Goal: Information Seeking & Learning: Learn about a topic

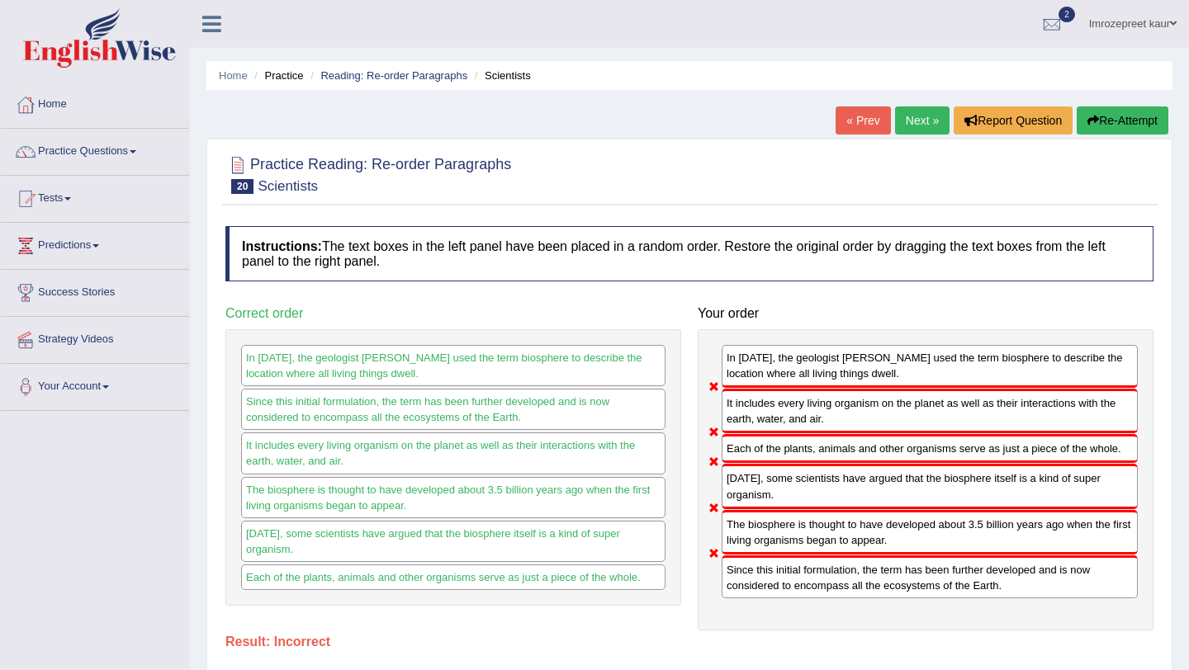
click at [917, 128] on link "Next »" at bounding box center [922, 121] width 54 height 28
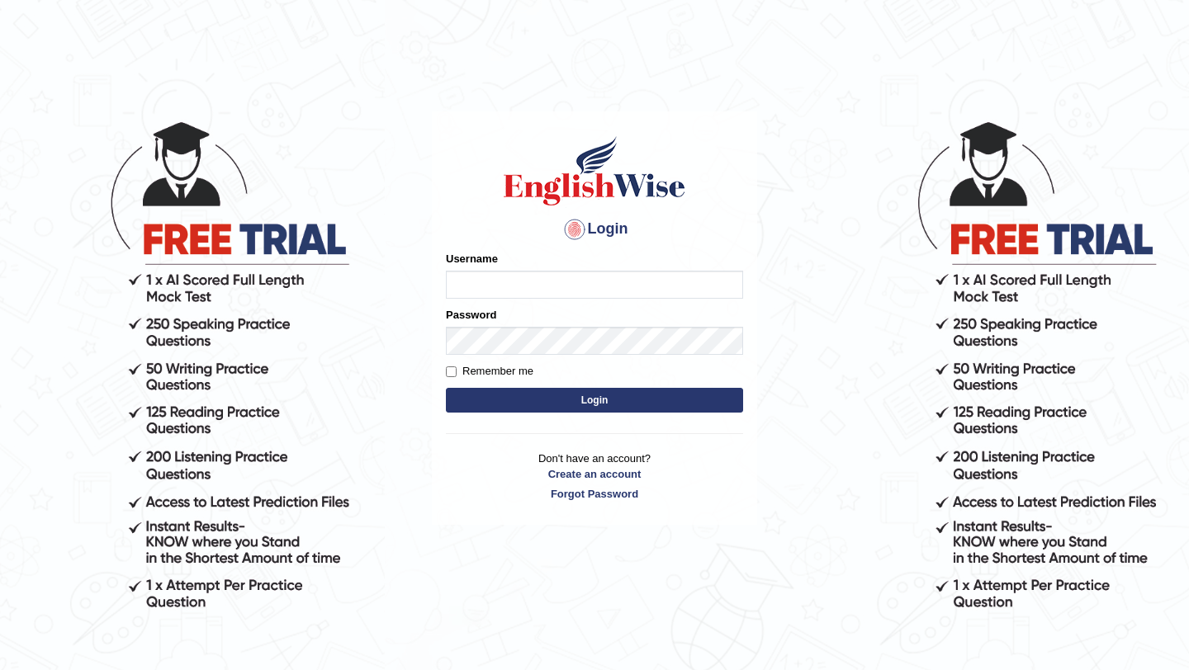
type input "0415313655"
click at [493, 396] on button "Login" at bounding box center [594, 400] width 297 height 25
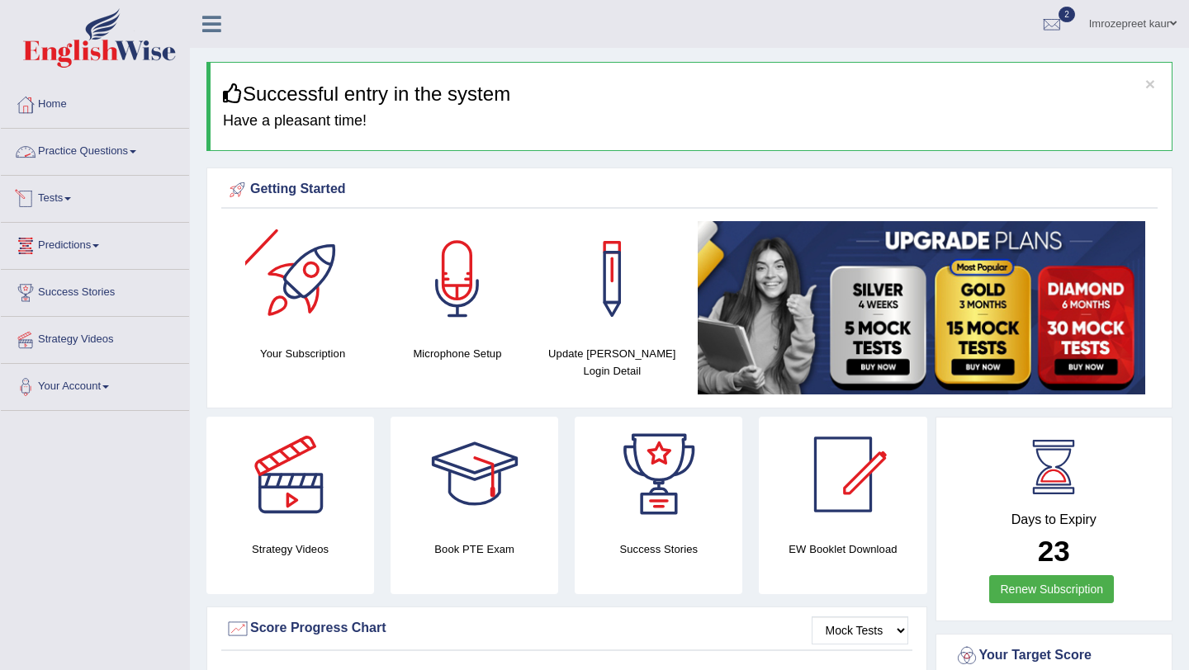
click at [54, 199] on link "Tests" at bounding box center [95, 196] width 188 height 41
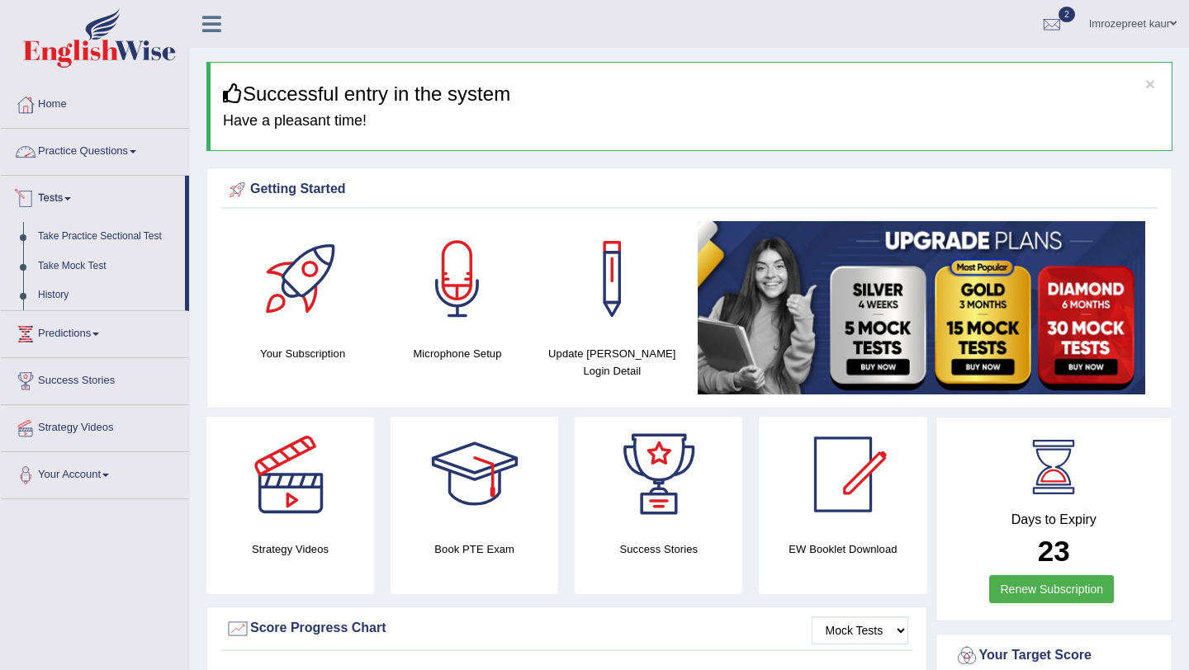
click at [105, 147] on link "Practice Questions" at bounding box center [95, 149] width 188 height 41
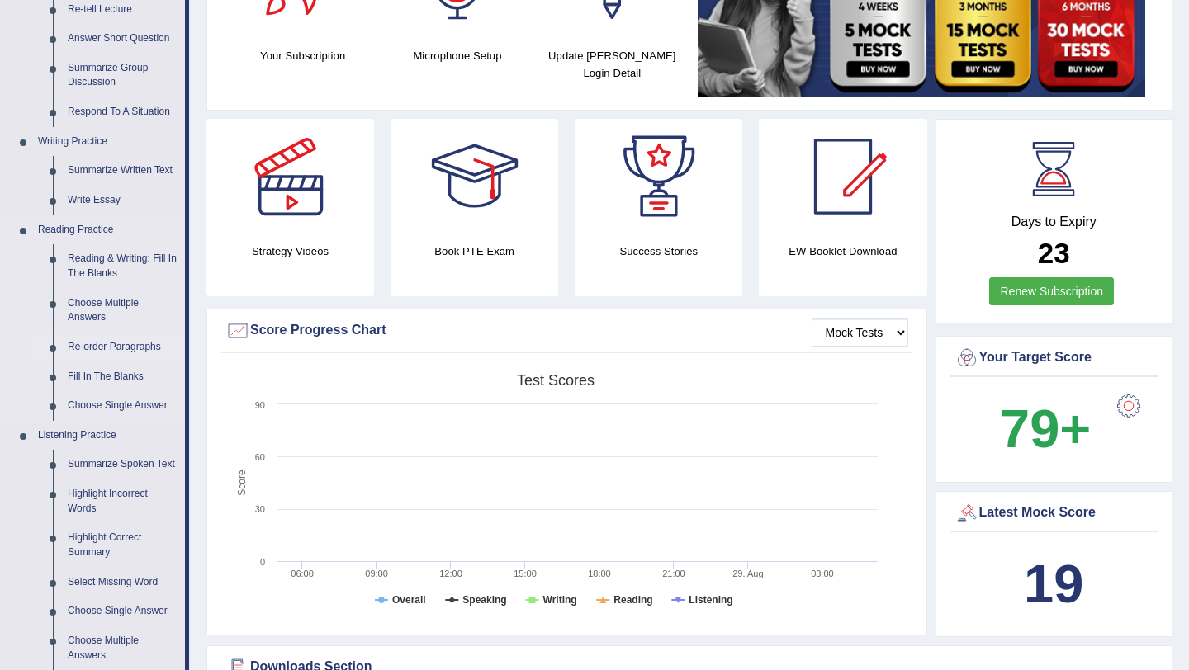
scroll to position [282, 0]
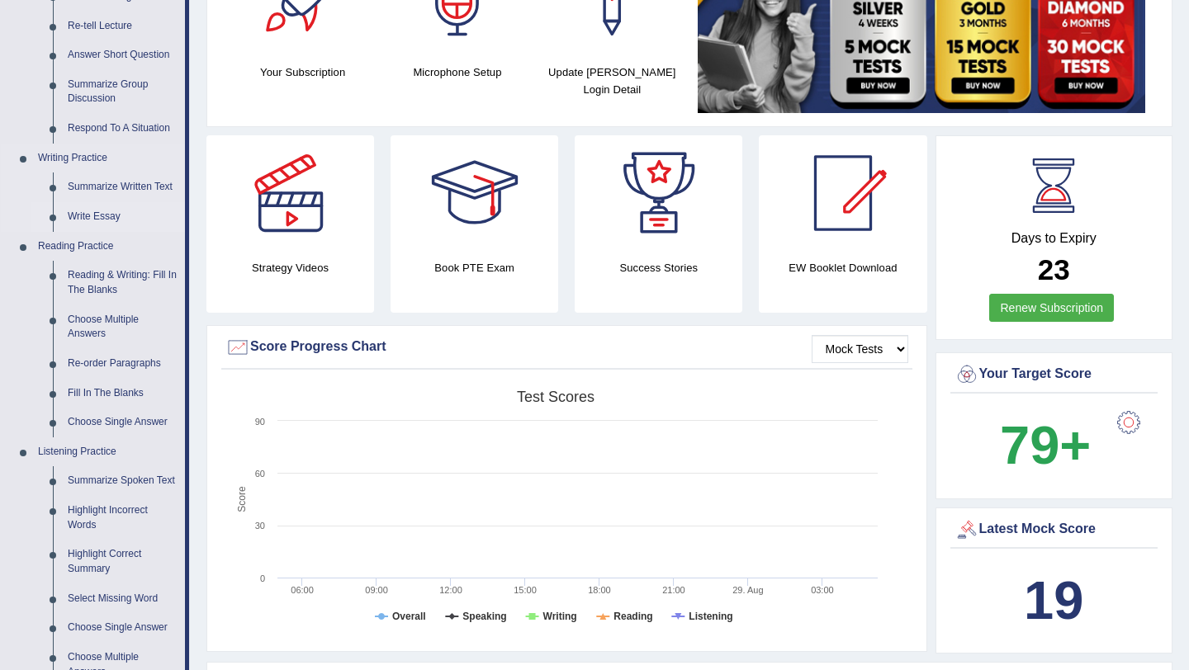
click at [98, 216] on link "Write Essay" at bounding box center [122, 217] width 125 height 30
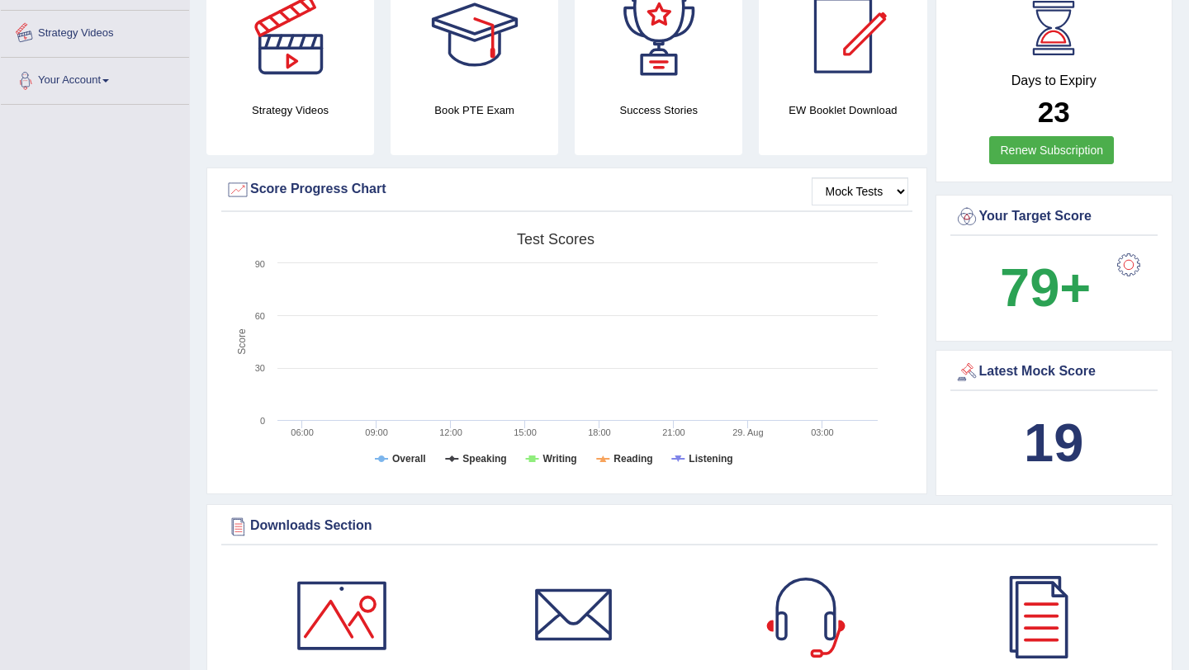
scroll to position [1177, 0]
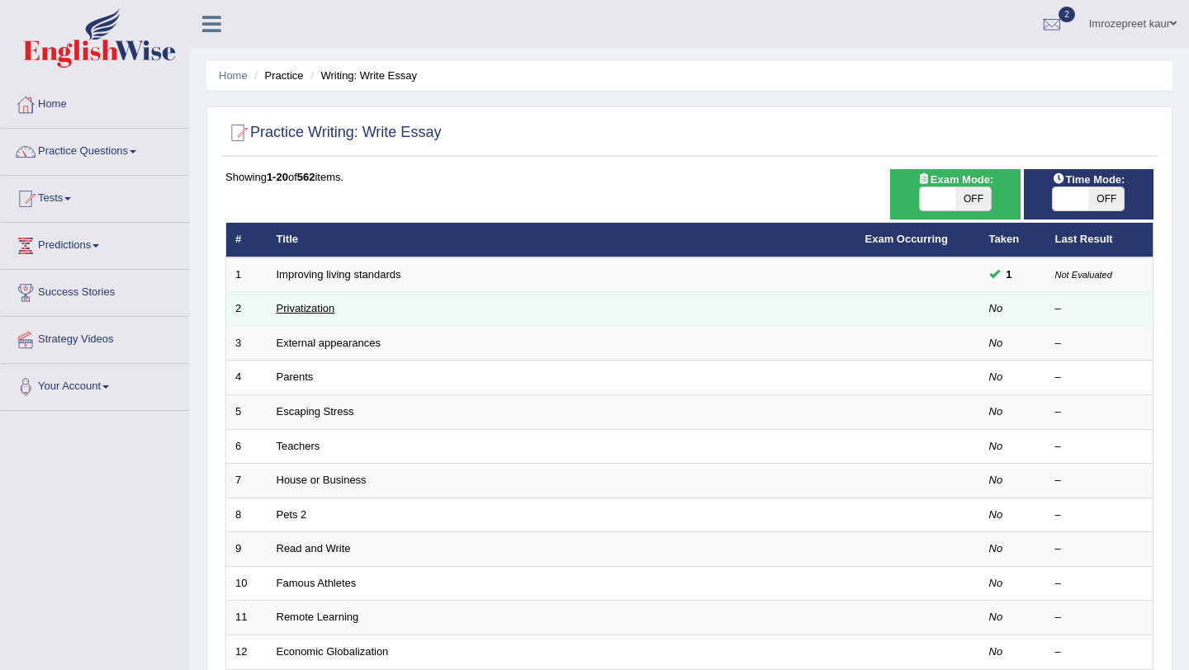
click at [299, 313] on link "Privatization" at bounding box center [306, 308] width 59 height 12
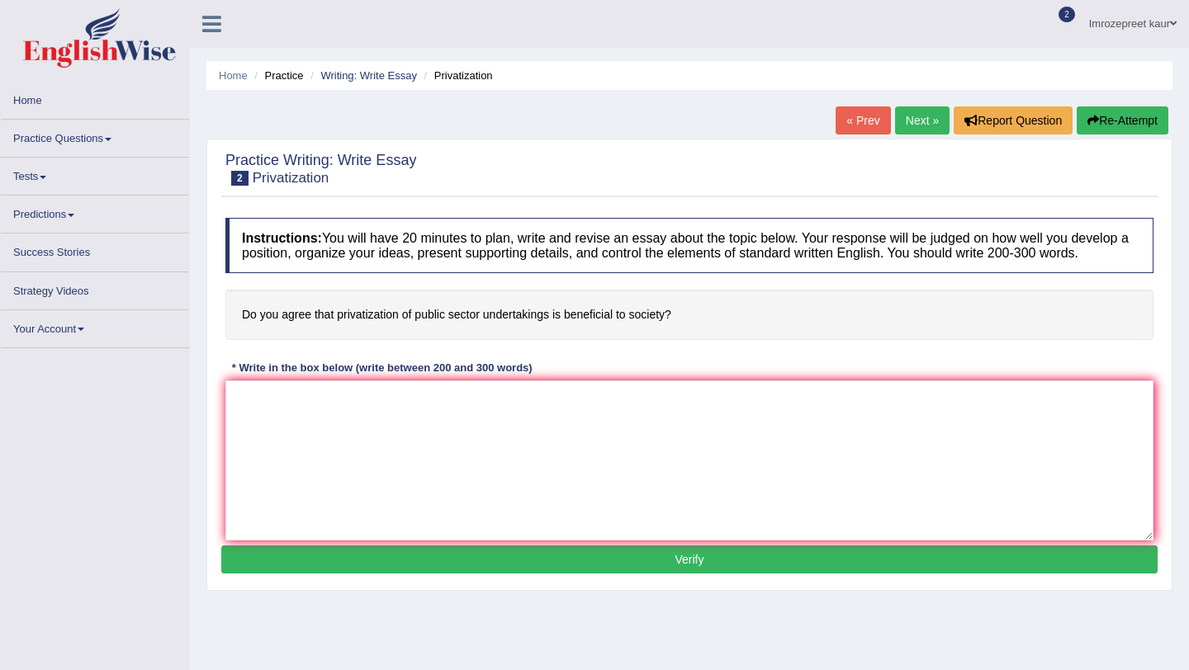
click at [299, 313] on h4 "Do you agree that privatization of public sector undertakings is beneficial to …" at bounding box center [689, 315] width 928 height 50
